Goal: Task Accomplishment & Management: Use online tool/utility

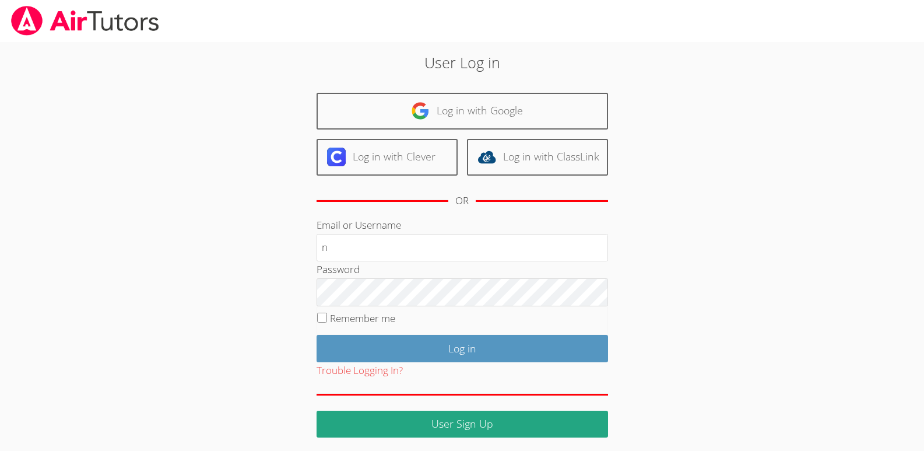
type input "nostubnnyl@gmail.com"
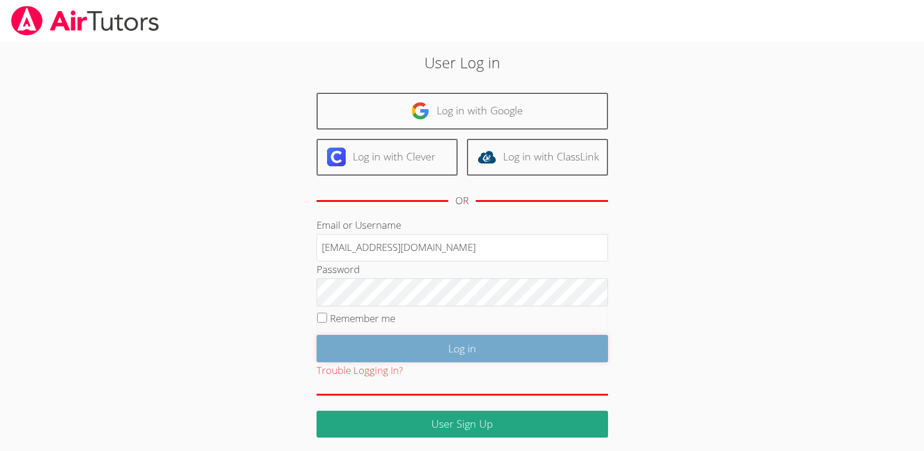
click at [461, 347] on input "Log in" at bounding box center [463, 348] width 292 height 27
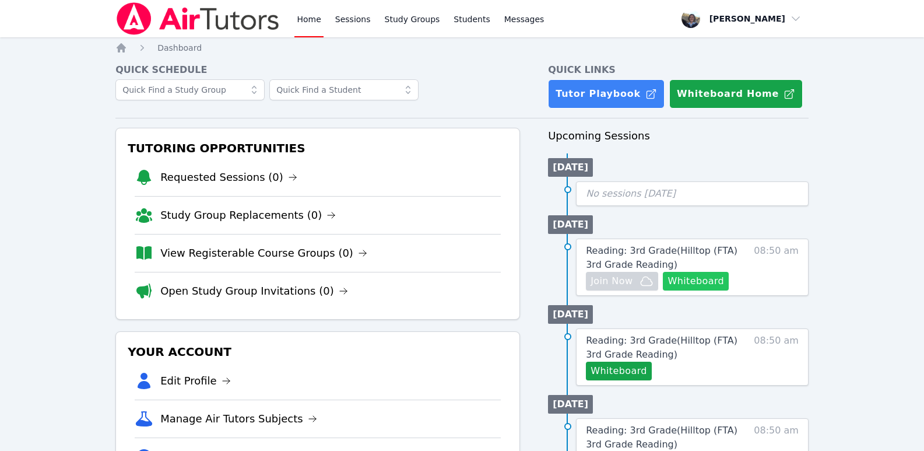
click at [700, 280] on button "Whiteboard" at bounding box center [696, 281] width 66 height 19
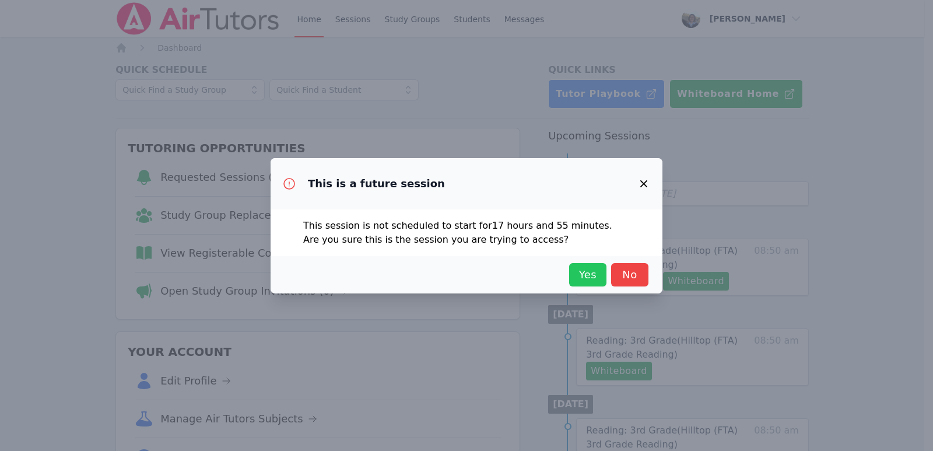
click at [580, 275] on span "Yes" at bounding box center [588, 275] width 26 height 16
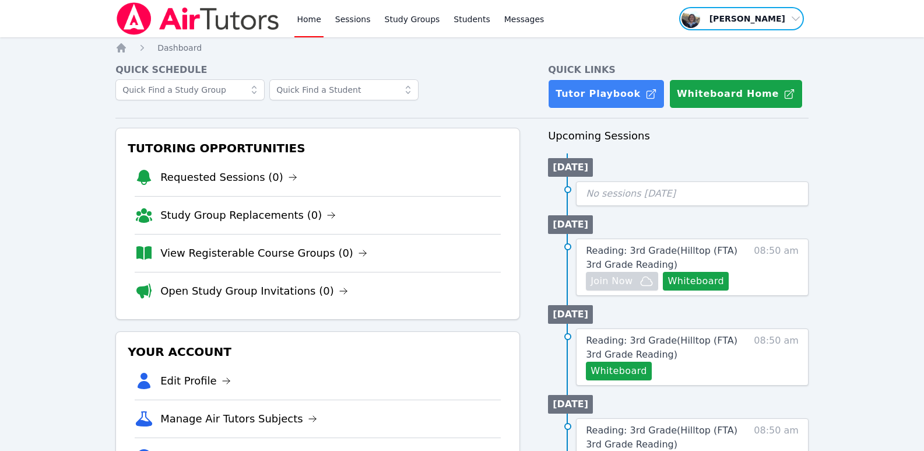
click at [797, 22] on span "button" at bounding box center [741, 19] width 127 height 26
click at [713, 65] on button "Logout" at bounding box center [746, 66] width 112 height 21
